Goal: Task Accomplishment & Management: Manage account settings

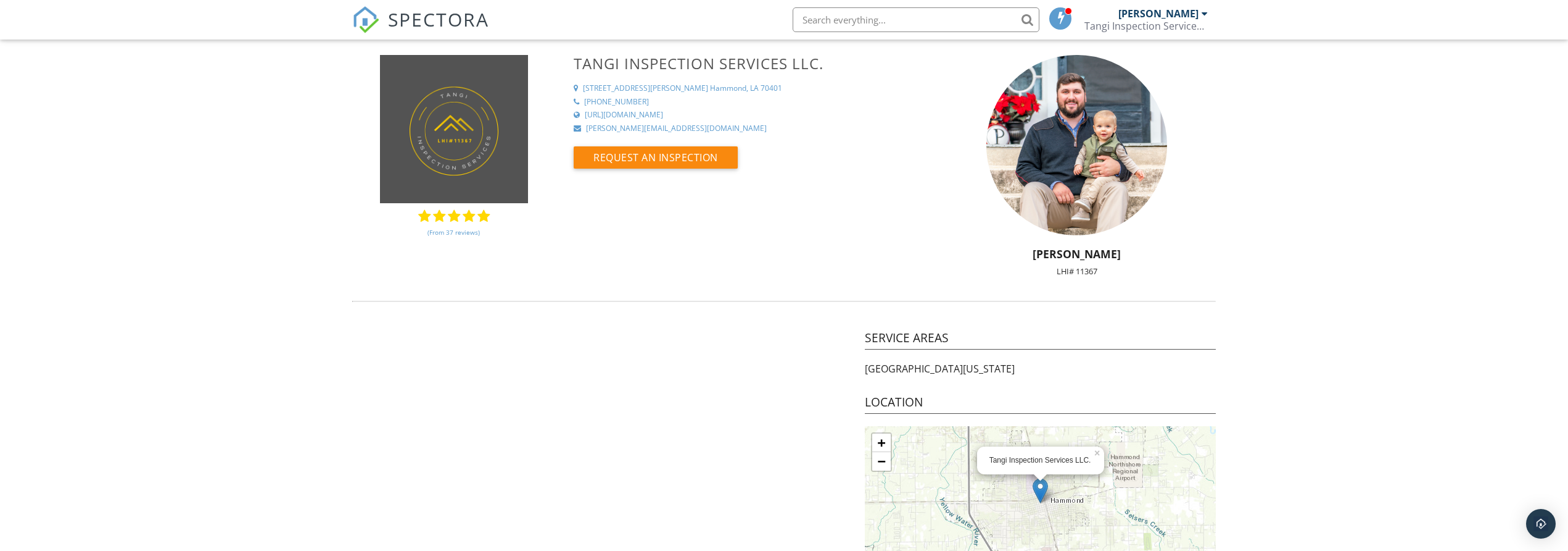
click at [410, 13] on span "SPECTORA" at bounding box center [438, 19] width 101 height 26
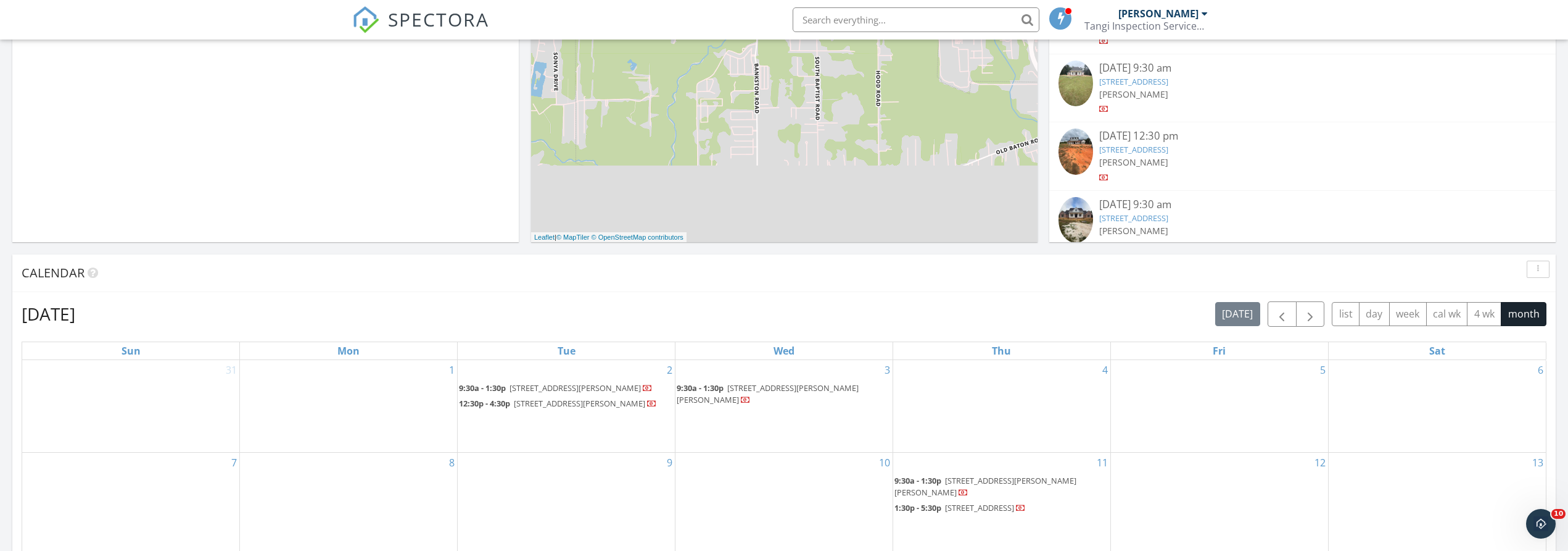
scroll to position [173, 0]
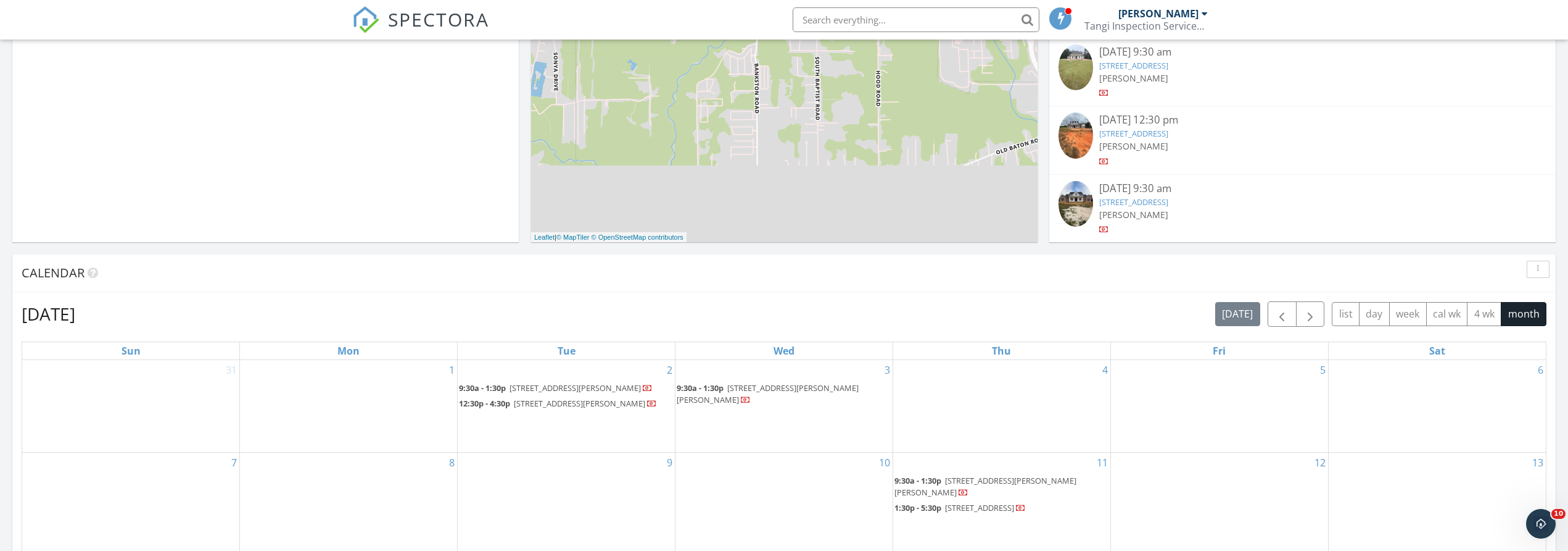
click at [1168, 202] on link "3087 Nub Road Gloster, MS 39638, 39638" at bounding box center [1133, 202] width 69 height 11
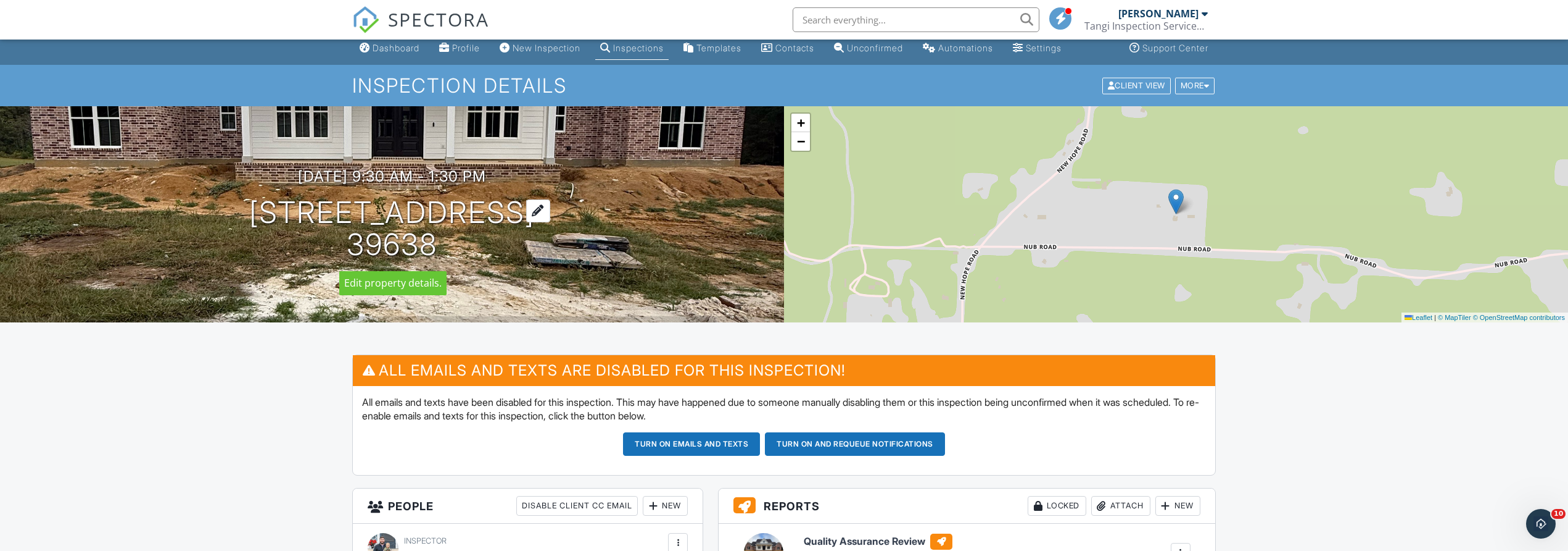
click at [551, 207] on div at bounding box center [538, 211] width 24 height 23
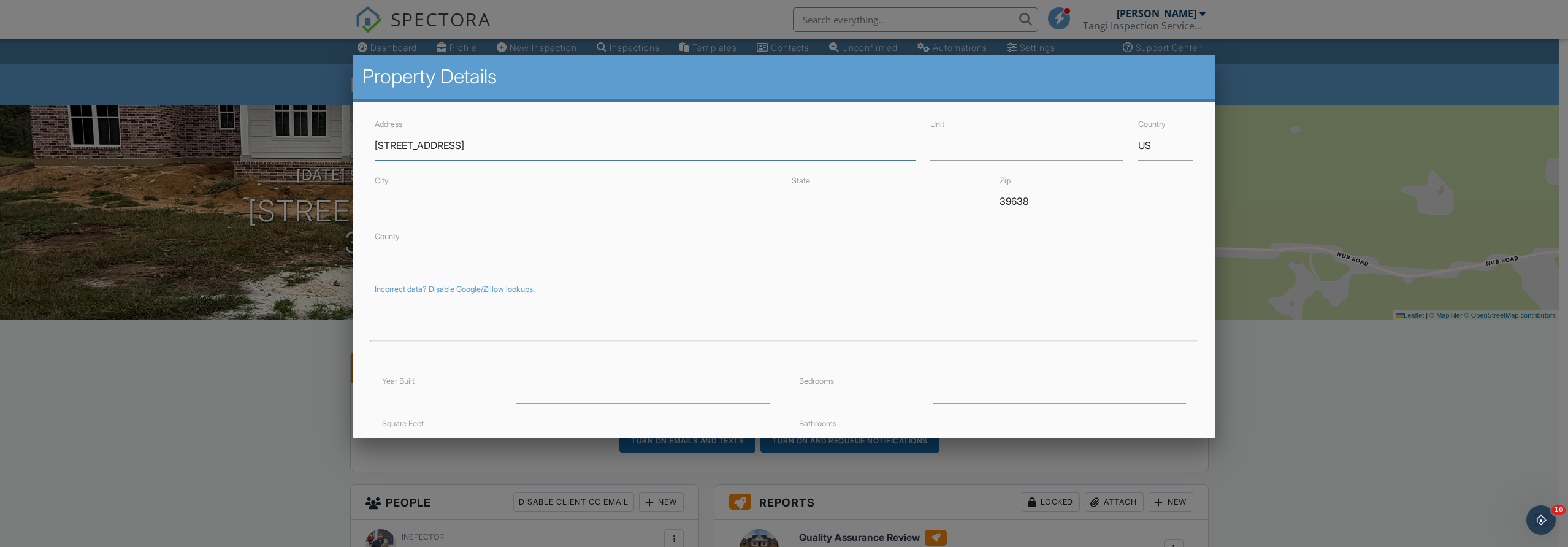
click at [548, 142] on input "3087 Nub Road Gloster, MS 39638" at bounding box center [644, 146] width 541 height 30
click at [464, 146] on input "3087 Nub Road Gloster, MS 39638" at bounding box center [644, 146] width 541 height 30
type input "3087 Nub Road, MS 39638"
click at [441, 204] on input "City" at bounding box center [575, 201] width 402 height 30
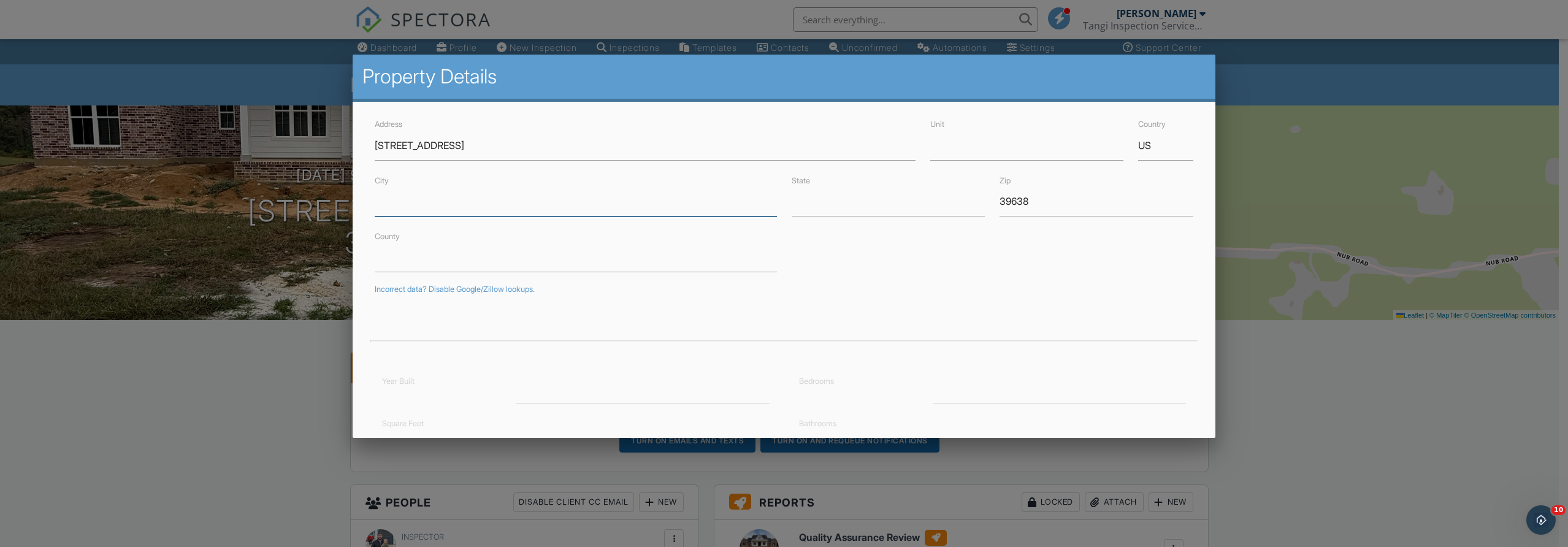
type input "31.2688803"
type input "-90.9151856"
paste input "Gloster"
type input "Gloster"
click at [854, 209] on input "State" at bounding box center [889, 201] width 194 height 30
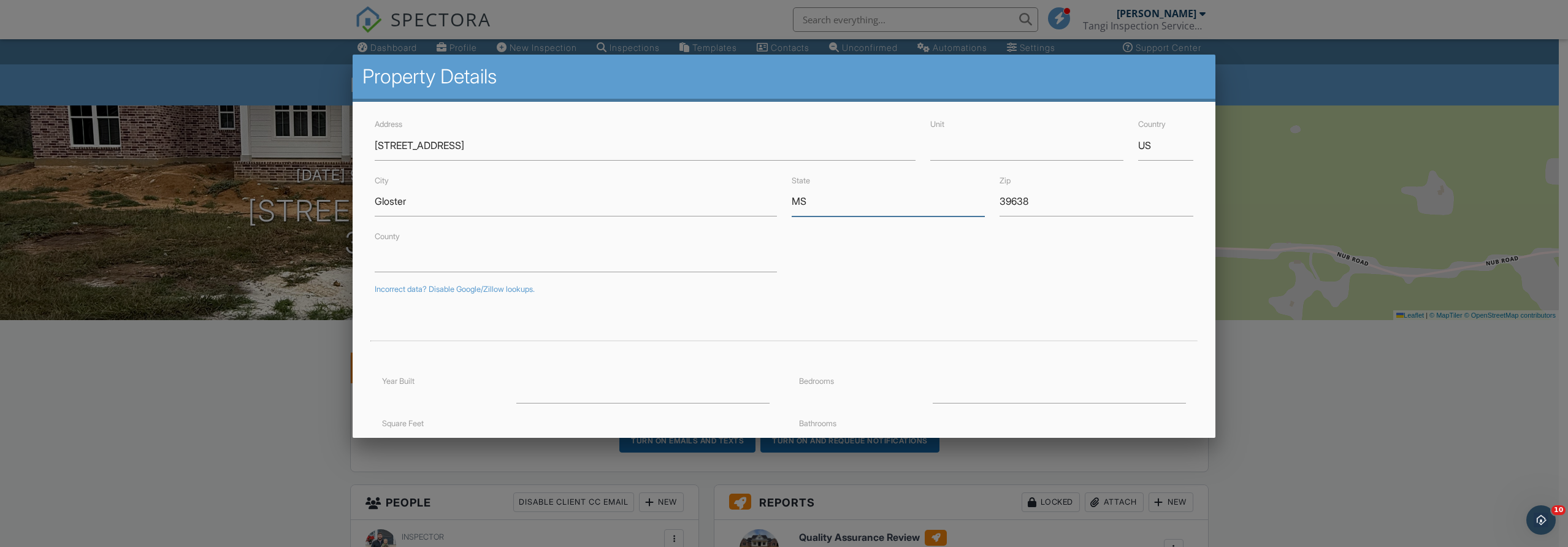
type input "MS"
drag, startPoint x: 447, startPoint y: 147, endPoint x: 653, endPoint y: 153, distance: 206.1
click at [653, 153] on input "3087 Nub Road, MS 39638" at bounding box center [644, 146] width 541 height 30
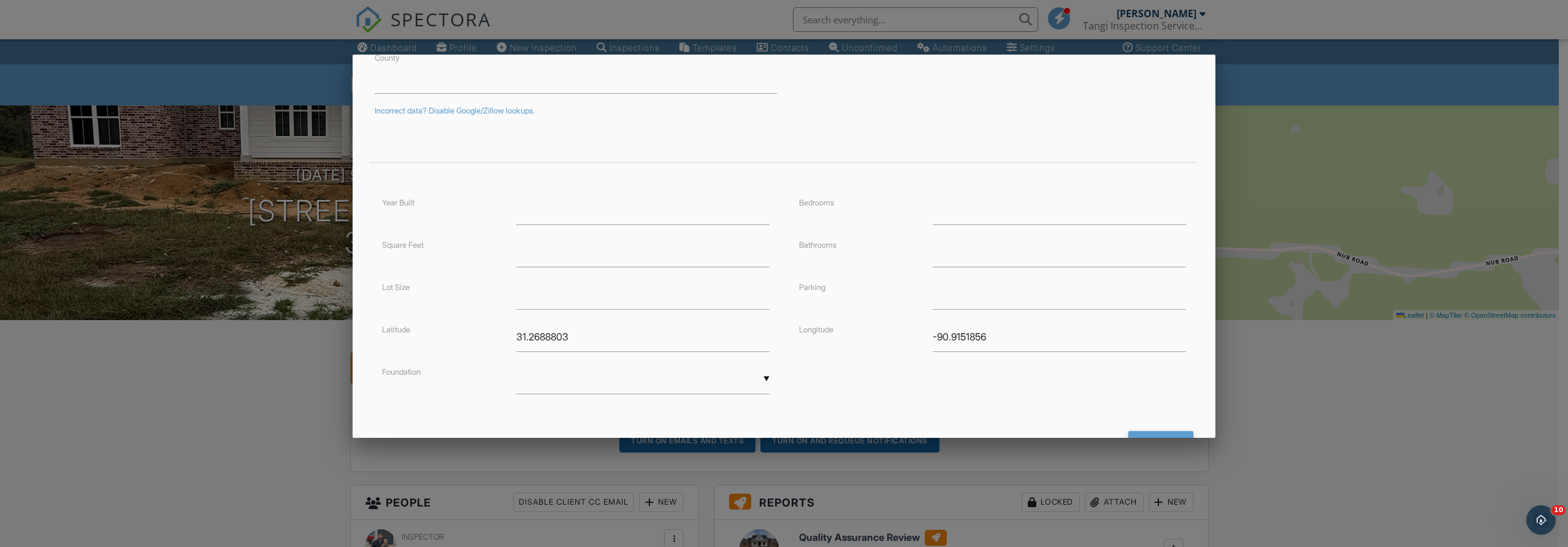
scroll to position [230, 0]
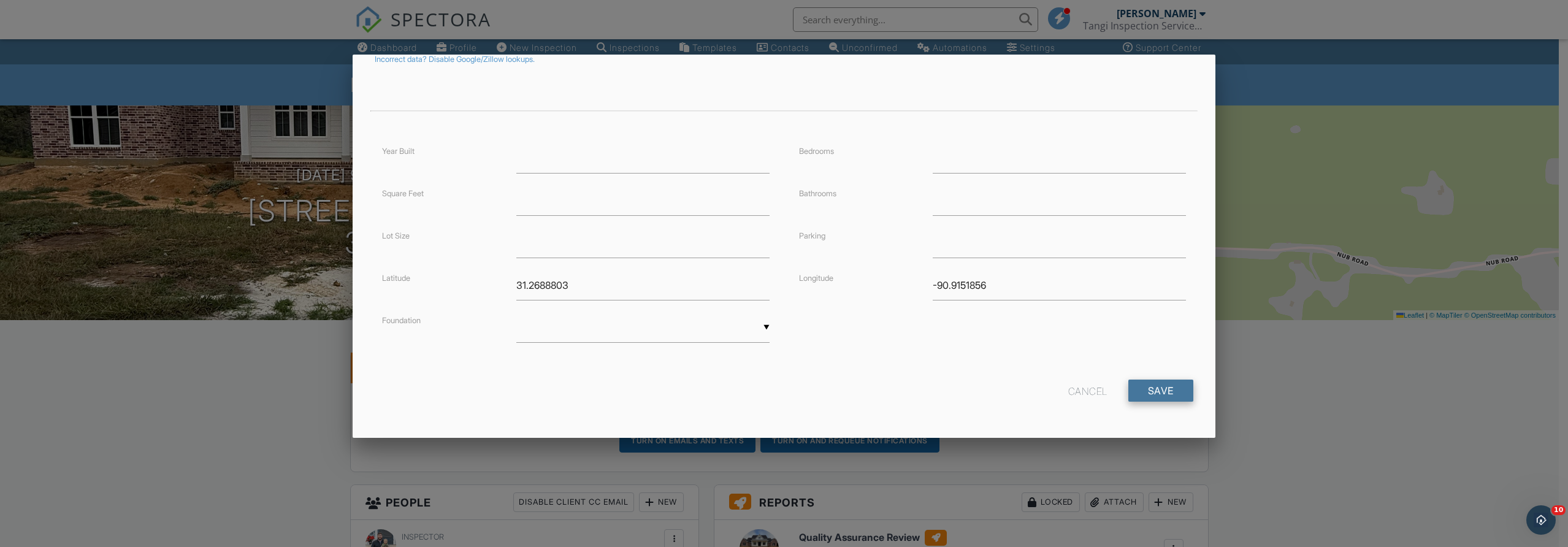
type input "[STREET_ADDRESS]"
click at [1163, 394] on input "Save" at bounding box center [1160, 390] width 65 height 22
drag, startPoint x: 546, startPoint y: 289, endPoint x: 659, endPoint y: 309, distance: 114.8
click at [659, 309] on div "Year Built Square Feet Lot Size Latitude 31.2688803 Foundation ▼ Basement Slab …" at bounding box center [576, 255] width 416 height 224
type input "31.268"
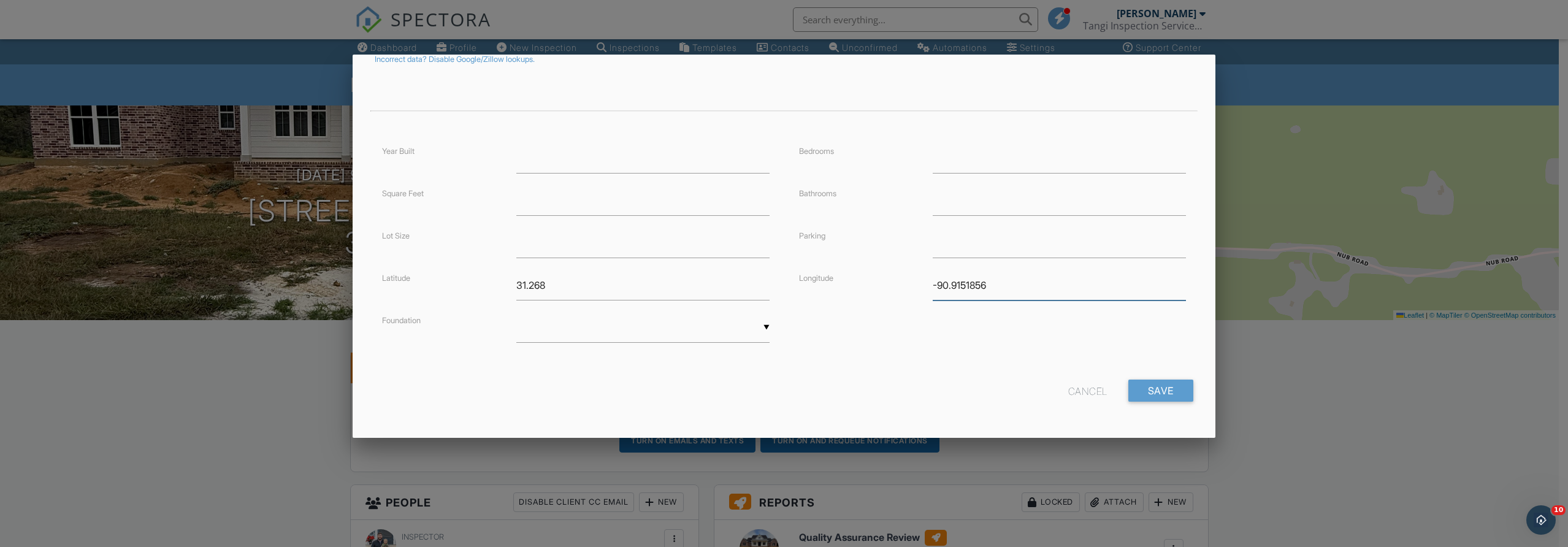
drag, startPoint x: 966, startPoint y: 287, endPoint x: 1070, endPoint y: 290, distance: 104.0
click at [1070, 290] on input "-90.9151856" at bounding box center [1059, 285] width 253 height 30
type input "-90.9151"
click at [1142, 398] on input "Save" at bounding box center [1160, 390] width 65 height 22
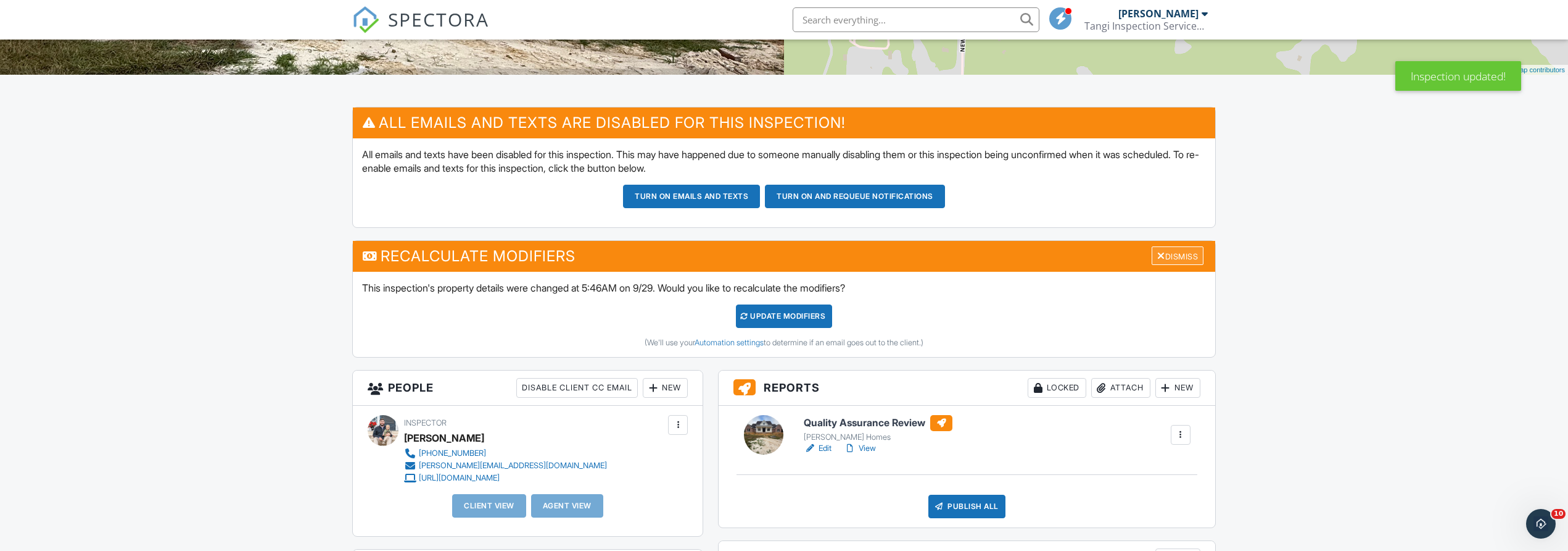
click at [1171, 248] on div "Dismiss" at bounding box center [1177, 255] width 52 height 19
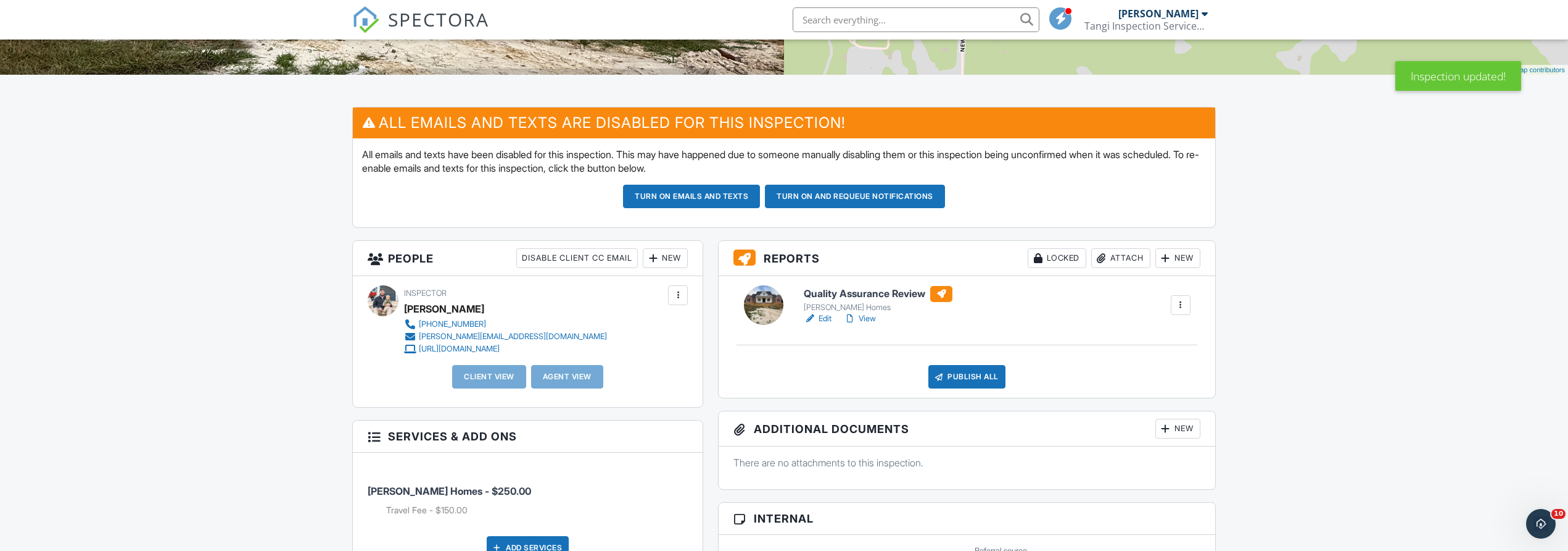
click at [820, 316] on link "Edit" at bounding box center [818, 318] width 28 height 13
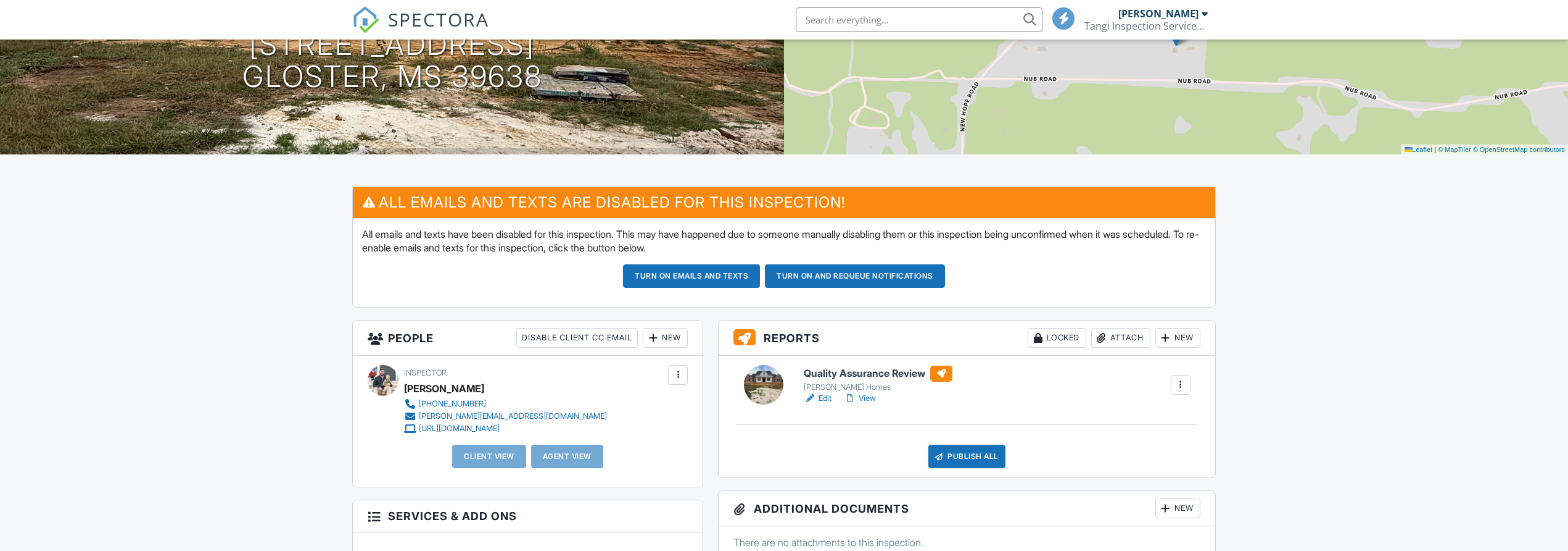
click at [665, 336] on div "New" at bounding box center [666, 337] width 45 height 20
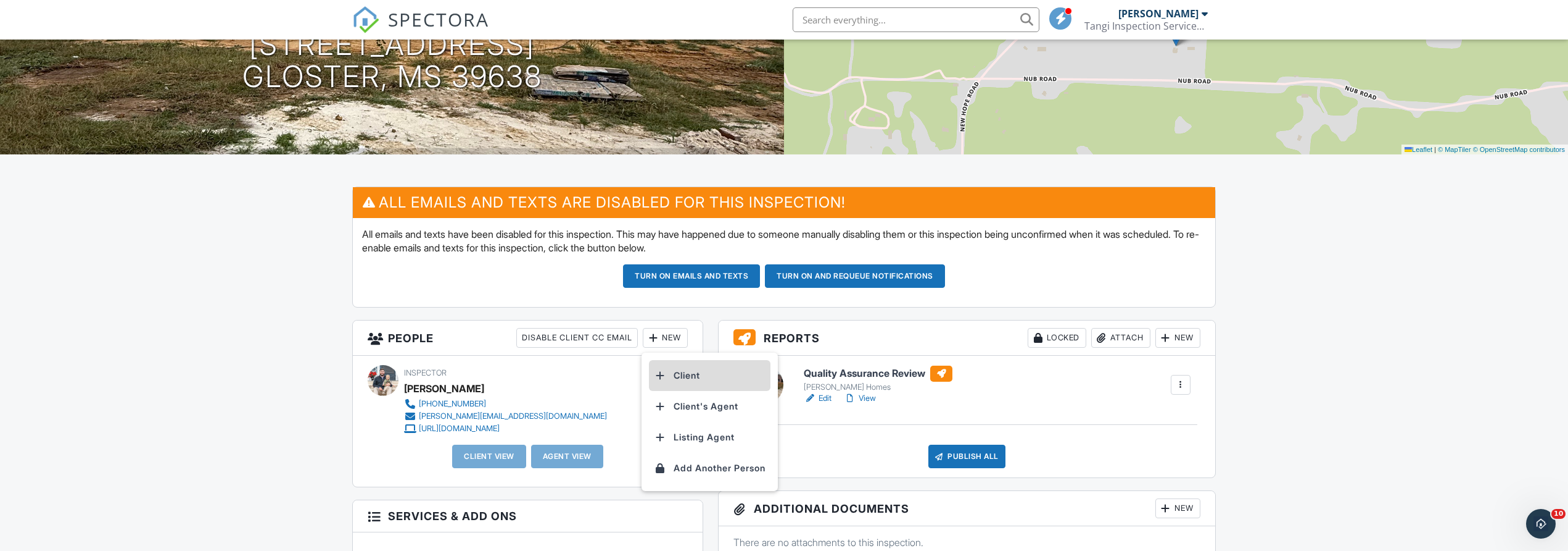
click at [714, 374] on li "Client" at bounding box center [710, 375] width 122 height 31
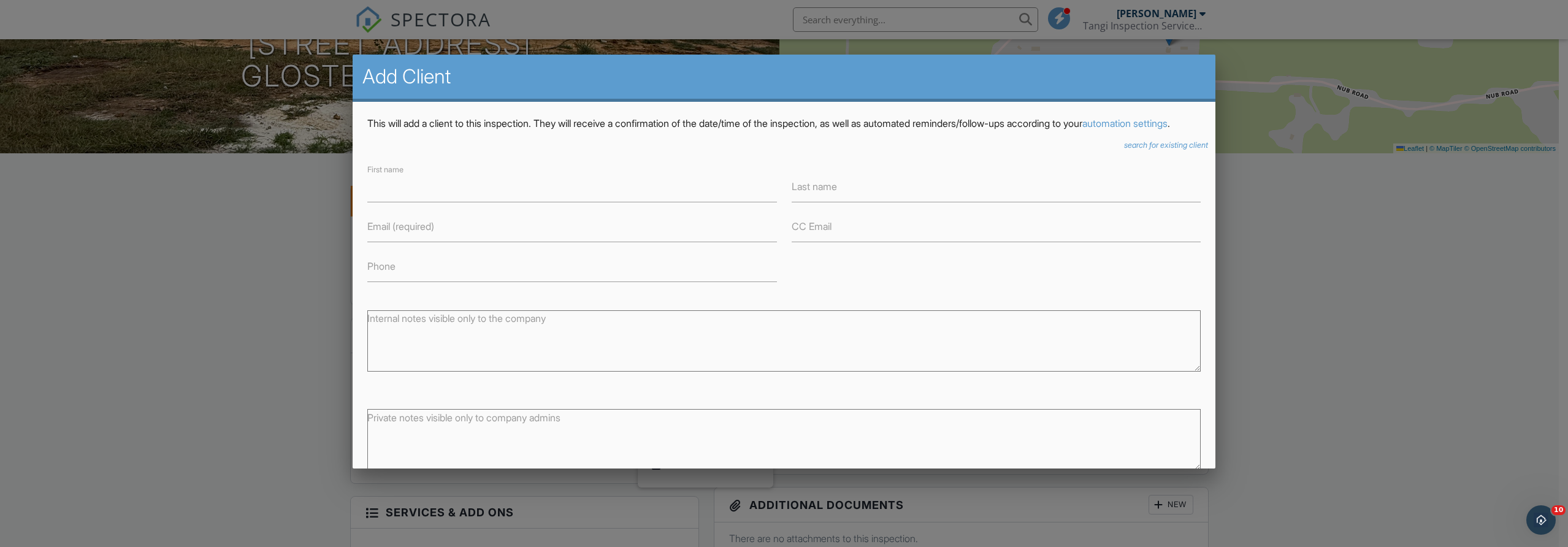
click at [1152, 149] on icon "search for existing client" at bounding box center [1166, 145] width 84 height 9
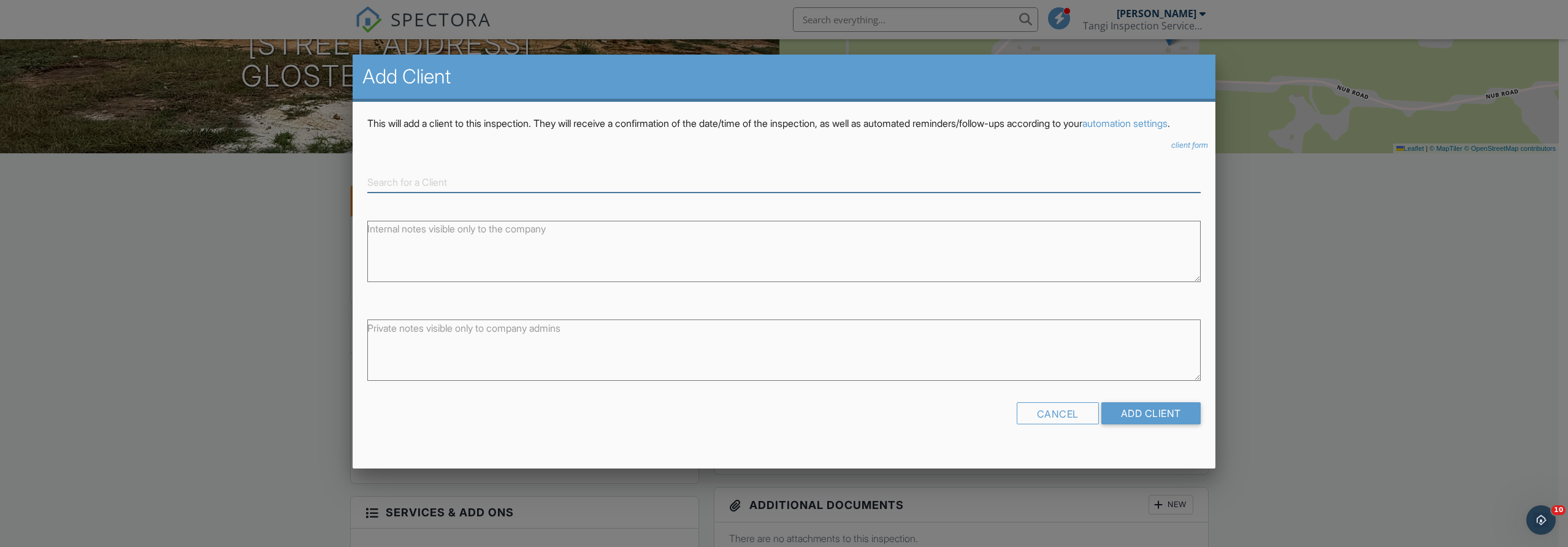
click at [521, 192] on input at bounding box center [784, 182] width 833 height 21
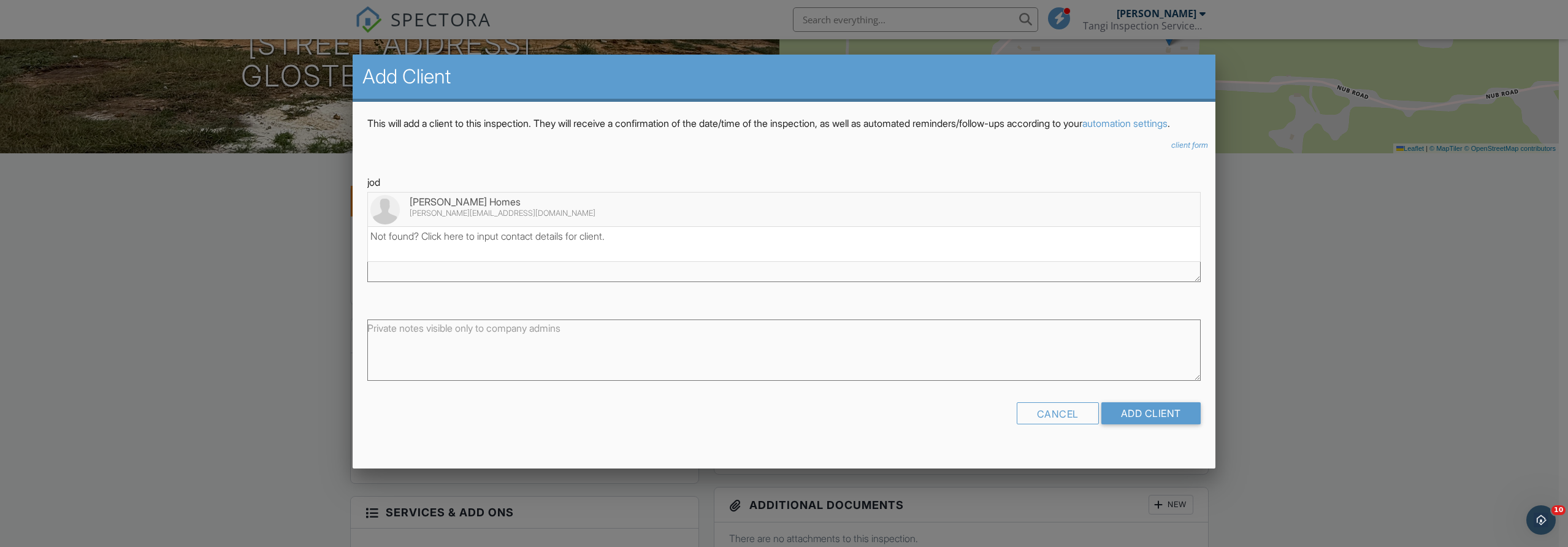
click at [563, 218] on div "[PERSON_NAME][EMAIL_ADDRESS][DOMAIN_NAME]" at bounding box center [784, 213] width 827 height 10
type input "[PERSON_NAME] Homes"
click at [1175, 424] on input "Add Client" at bounding box center [1152, 413] width 100 height 22
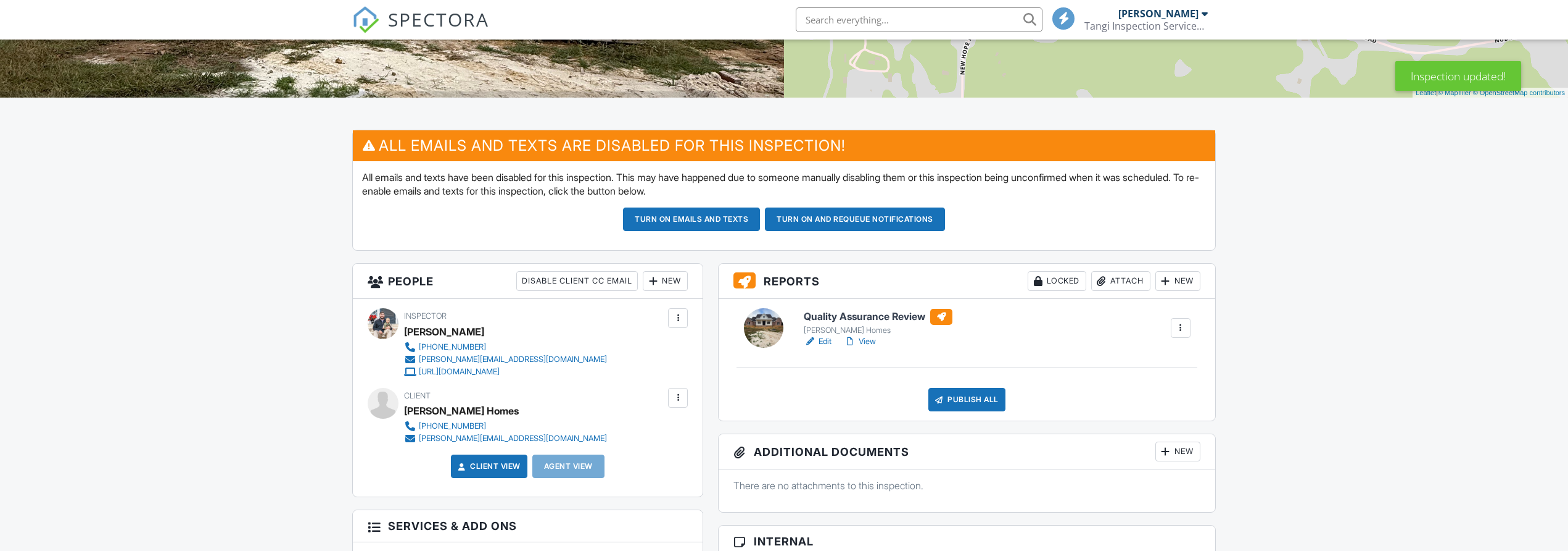
click at [583, 284] on div "Disable Client CC Email" at bounding box center [577, 280] width 122 height 20
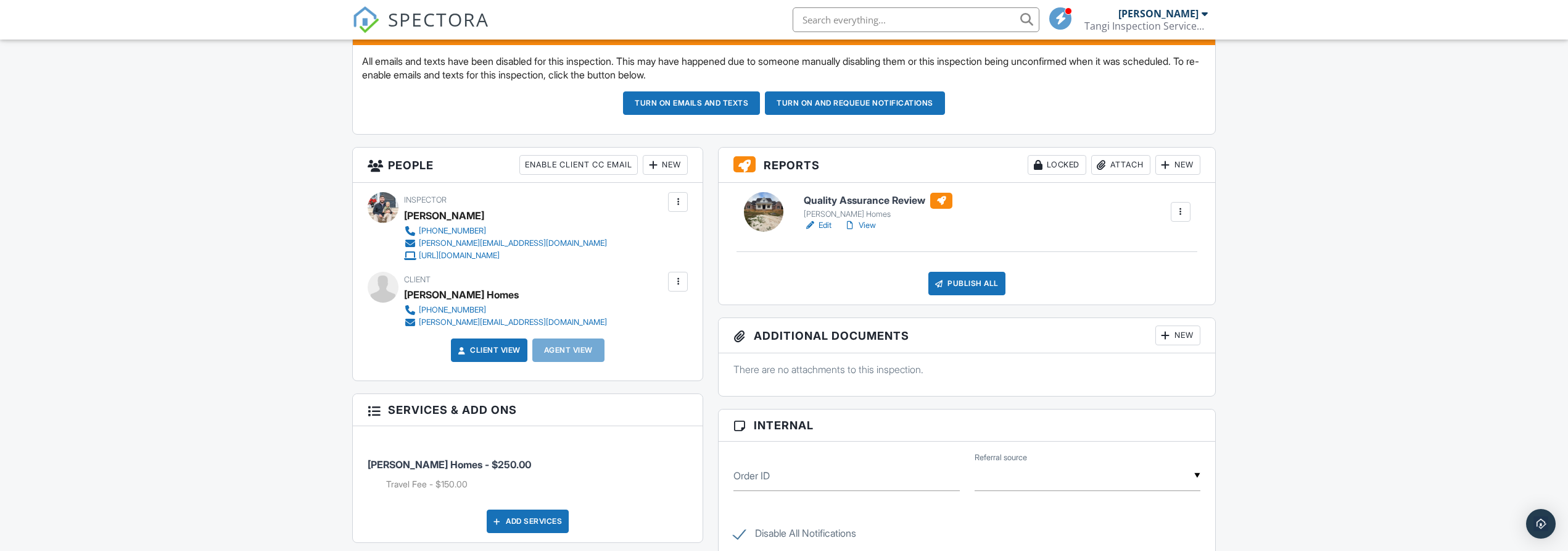
click at [821, 223] on link "Edit" at bounding box center [818, 225] width 28 height 13
